Goal: Transaction & Acquisition: Purchase product/service

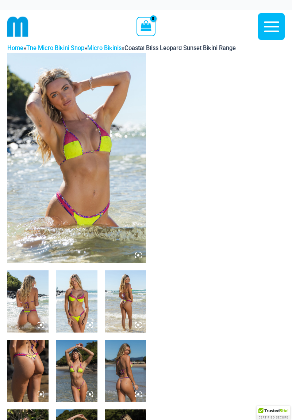
click at [129, 219] on img at bounding box center [76, 158] width 139 height 210
click at [140, 257] on icon at bounding box center [138, 255] width 7 height 7
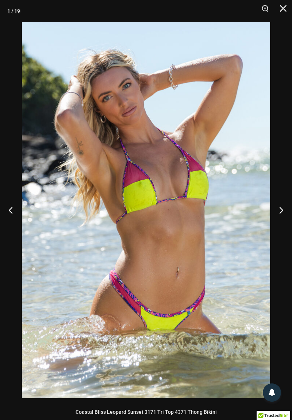
click at [279, 211] on button "Next" at bounding box center [278, 210] width 27 height 37
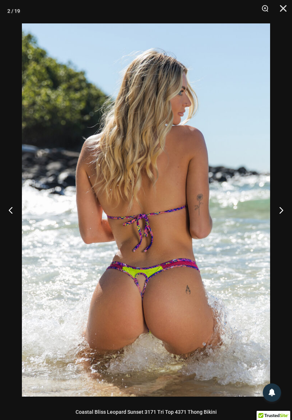
click at [287, 207] on button "Next" at bounding box center [278, 210] width 27 height 37
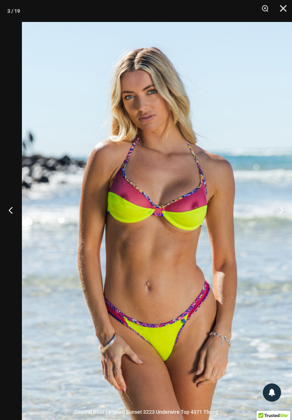
click at [282, 251] on img at bounding box center [159, 227] width 274 height 410
click at [289, 222] on img at bounding box center [159, 227] width 274 height 410
click at [289, 206] on button "Next" at bounding box center [278, 210] width 27 height 37
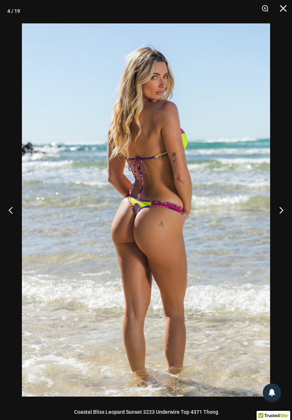
click at [288, 207] on button "Next" at bounding box center [278, 210] width 27 height 37
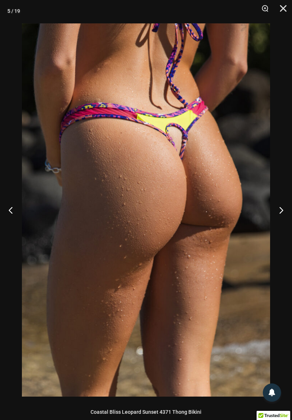
click at [282, 209] on button "Next" at bounding box center [278, 210] width 27 height 37
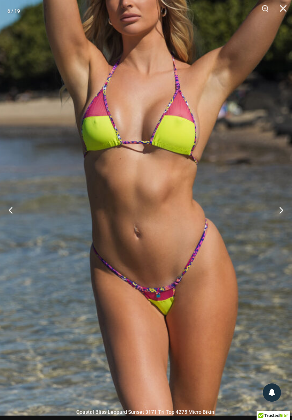
click at [281, 211] on button "Next" at bounding box center [278, 210] width 27 height 37
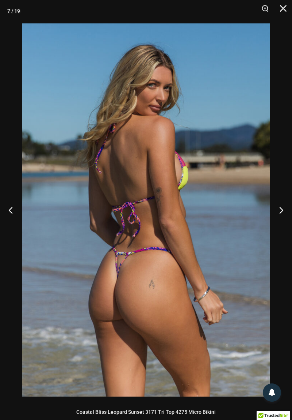
click at [283, 208] on button "Next" at bounding box center [278, 210] width 27 height 37
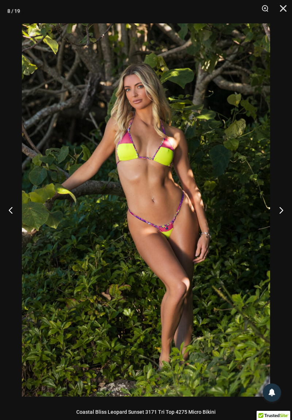
click at [287, 205] on button "Next" at bounding box center [278, 210] width 27 height 37
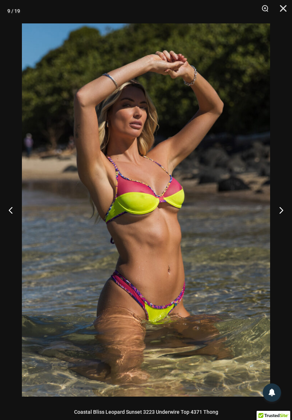
click at [286, 207] on button "Next" at bounding box center [278, 210] width 27 height 37
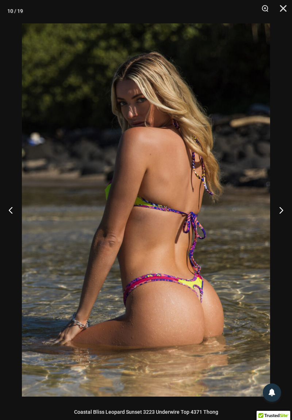
click at [287, 208] on button "Next" at bounding box center [278, 210] width 27 height 37
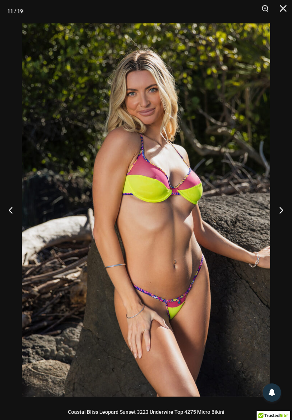
click at [287, 208] on button "Next" at bounding box center [278, 210] width 27 height 37
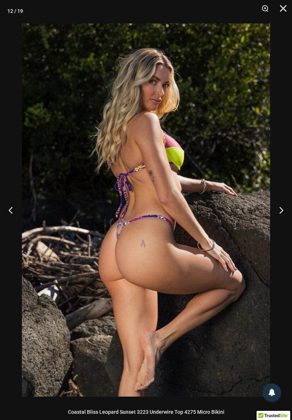
click at [287, 208] on button "Next" at bounding box center [278, 210] width 27 height 37
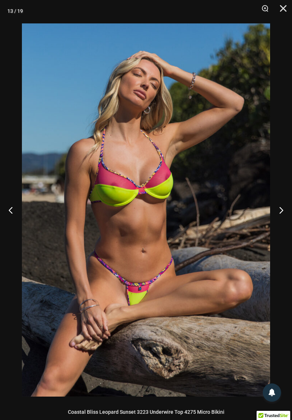
click at [283, 209] on button "Next" at bounding box center [278, 210] width 27 height 37
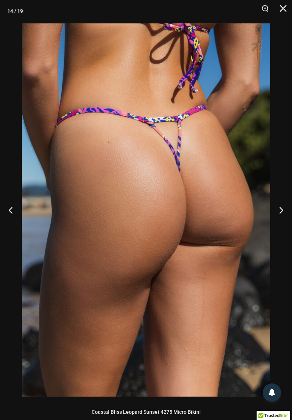
click at [282, 211] on button "Next" at bounding box center [278, 210] width 27 height 37
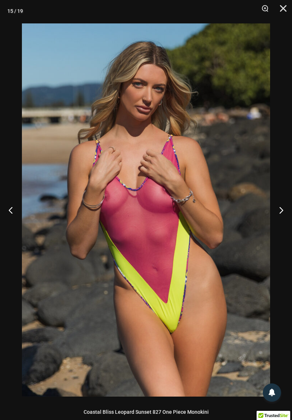
click at [289, 209] on button "Next" at bounding box center [278, 210] width 27 height 37
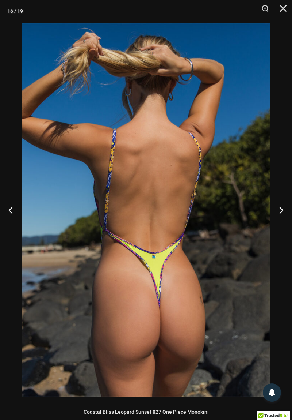
click at [287, 209] on button "Next" at bounding box center [278, 210] width 27 height 37
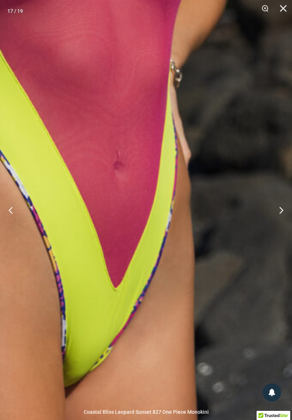
click at [277, 216] on button "Next" at bounding box center [278, 210] width 27 height 37
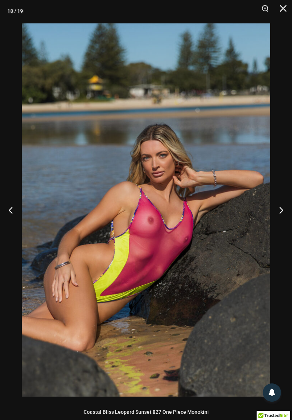
click at [279, 209] on button "Next" at bounding box center [278, 210] width 27 height 37
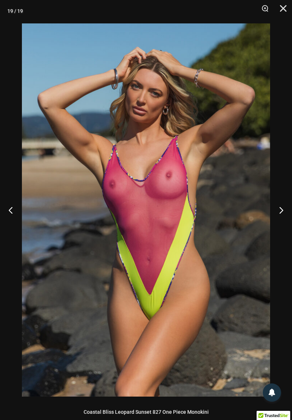
click at [281, 208] on button "Next" at bounding box center [278, 210] width 27 height 37
